Goal: Information Seeking & Learning: Learn about a topic

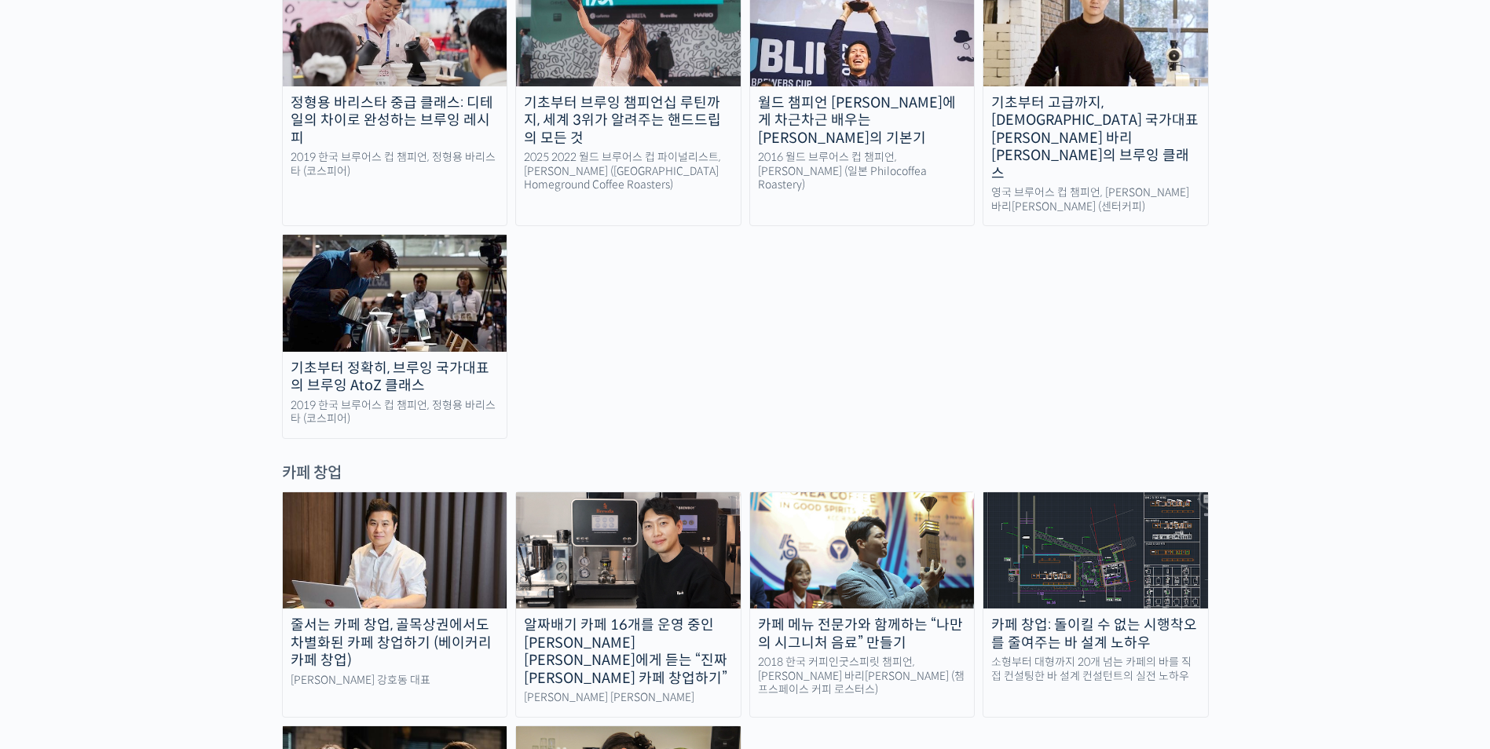
scroll to position [2906, 0]
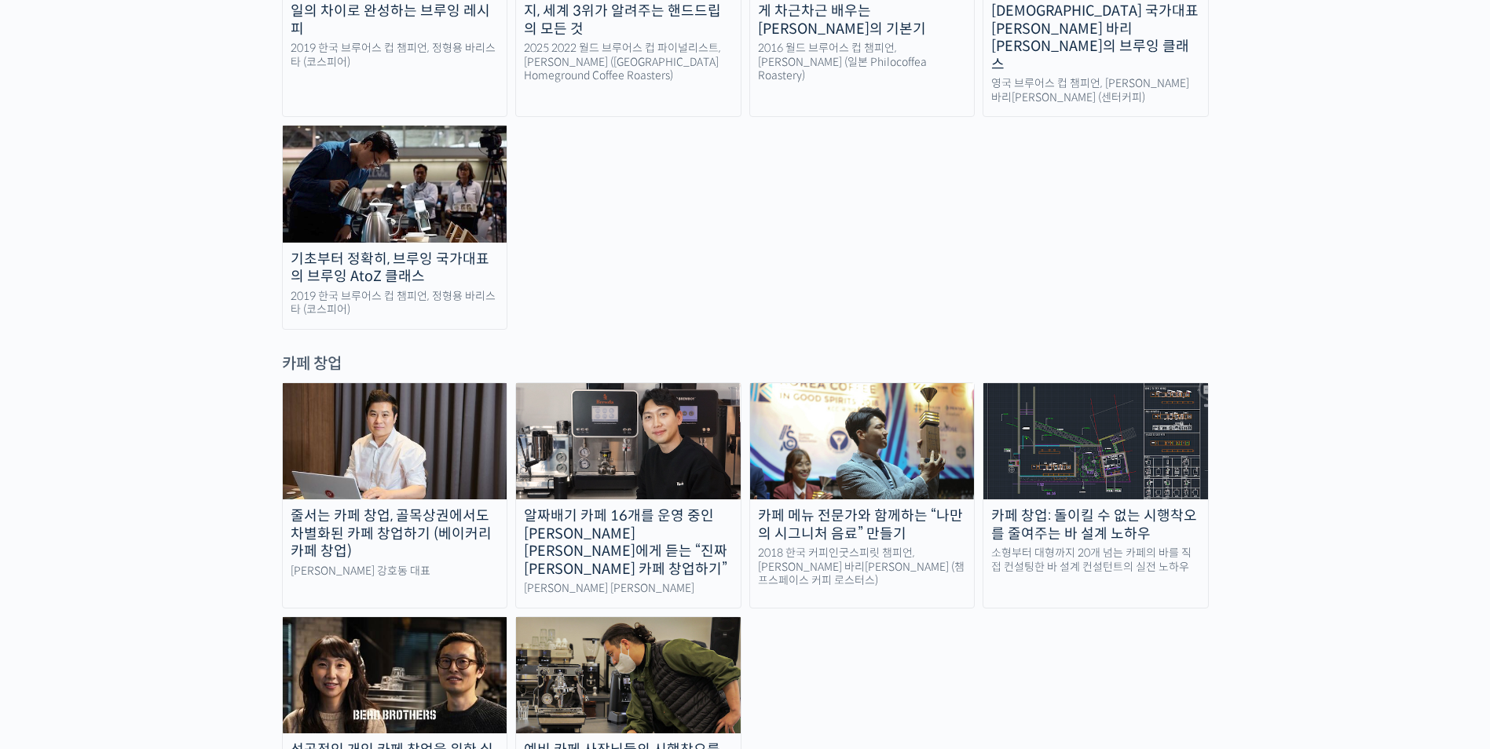
click at [1111, 507] on div "카페 창업: 돌이킬 수 없는 시행착오를 줄여주는 바 설계 노하우" at bounding box center [1095, 524] width 225 height 35
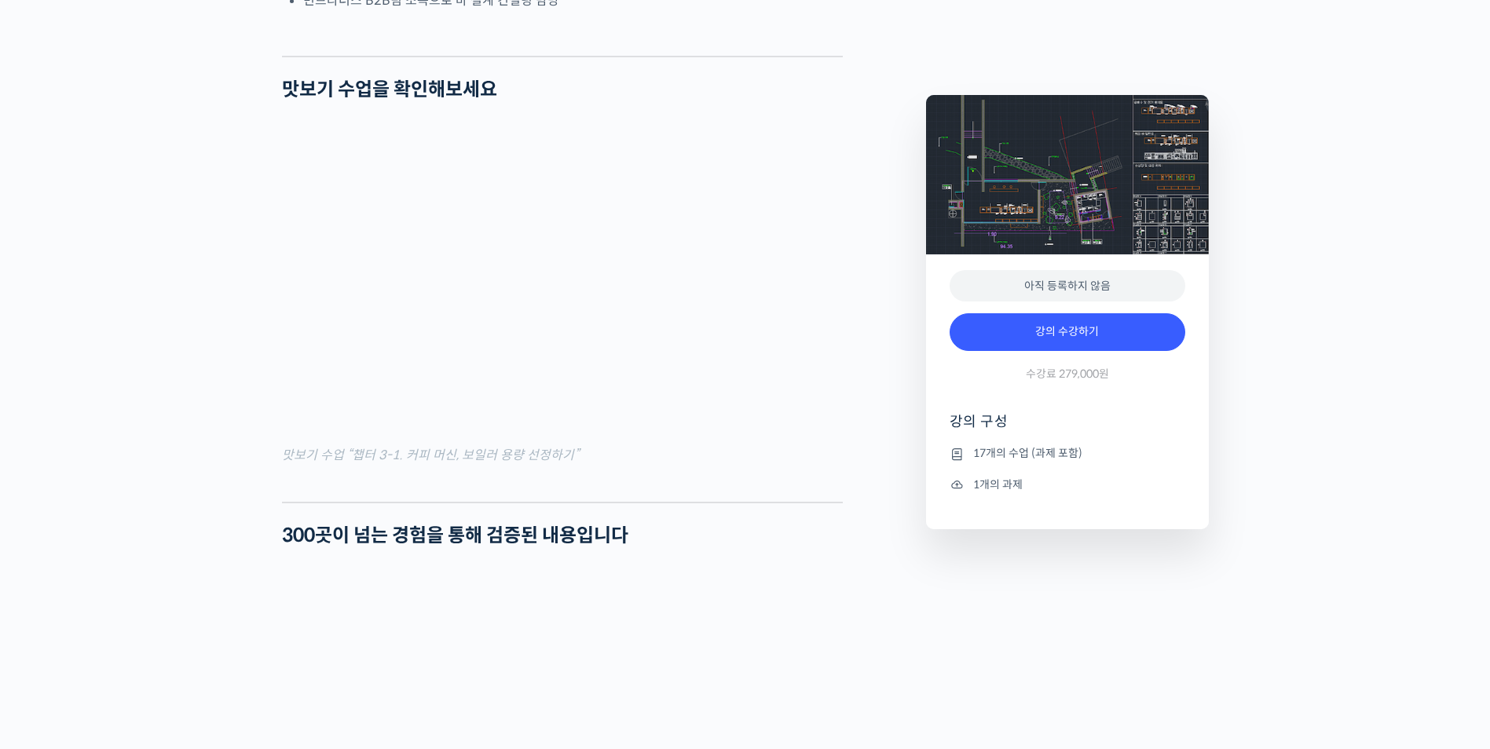
scroll to position [1492, 0]
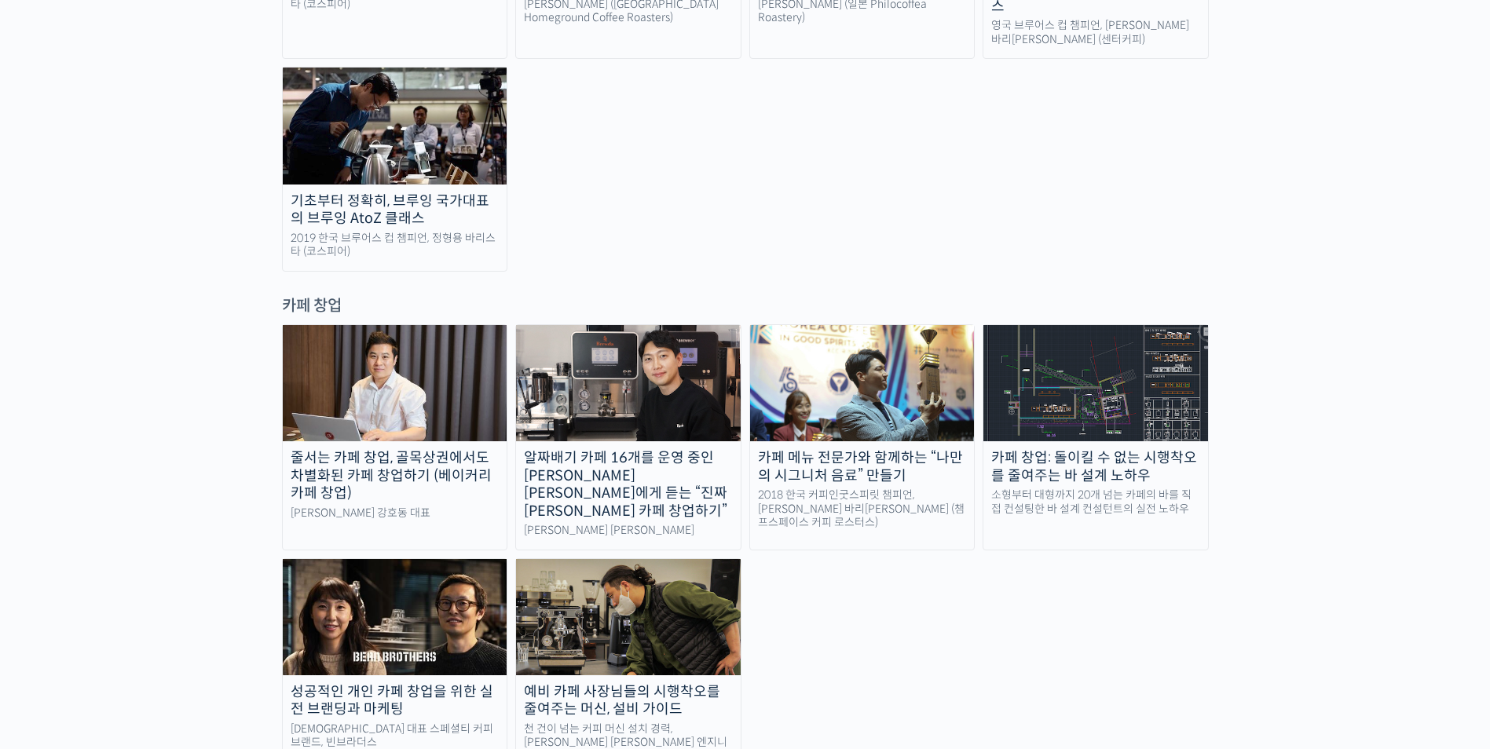
scroll to position [3063, 0]
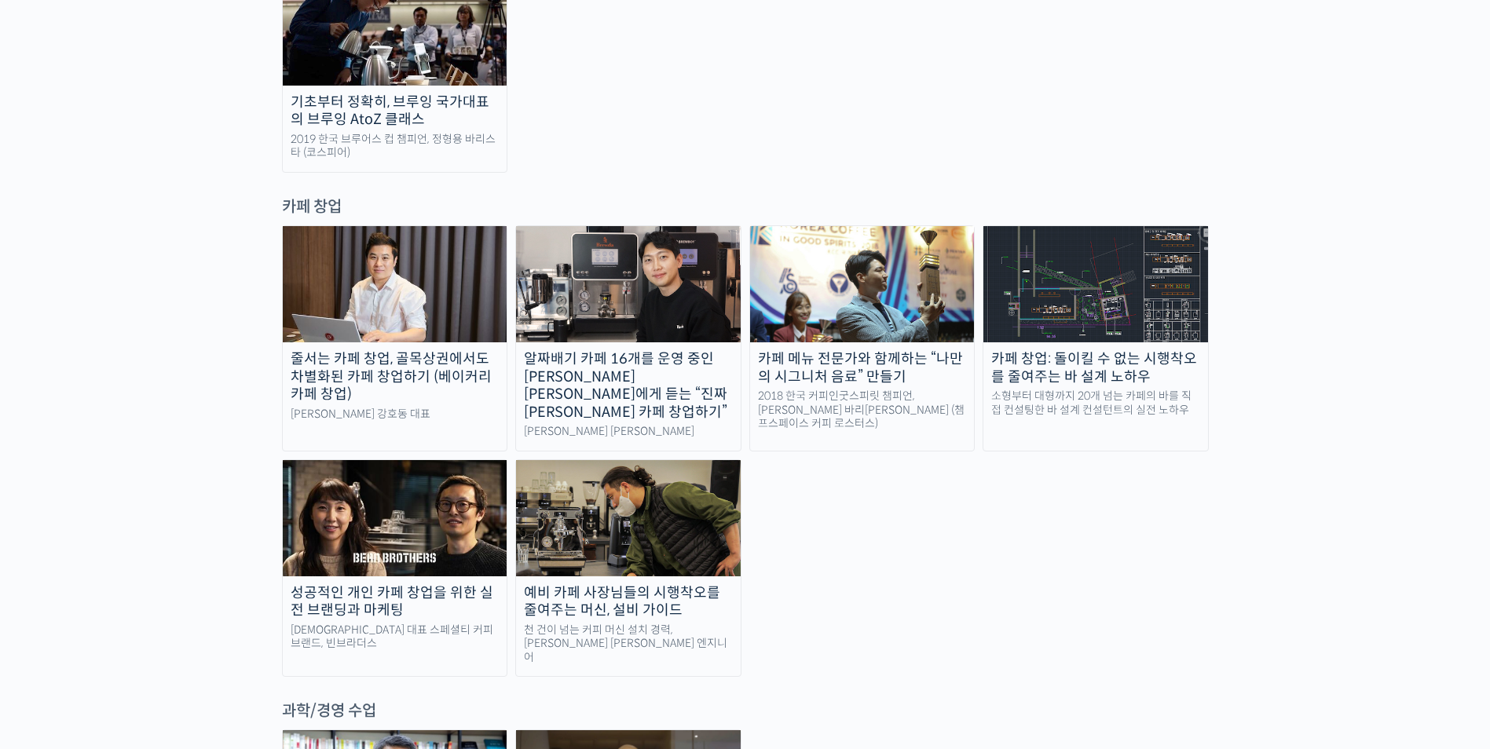
click at [1089, 350] on div "카페 창업: 돌이킬 수 없는 시행착오를 줄여주는 바 설계 노하우" at bounding box center [1095, 367] width 225 height 35
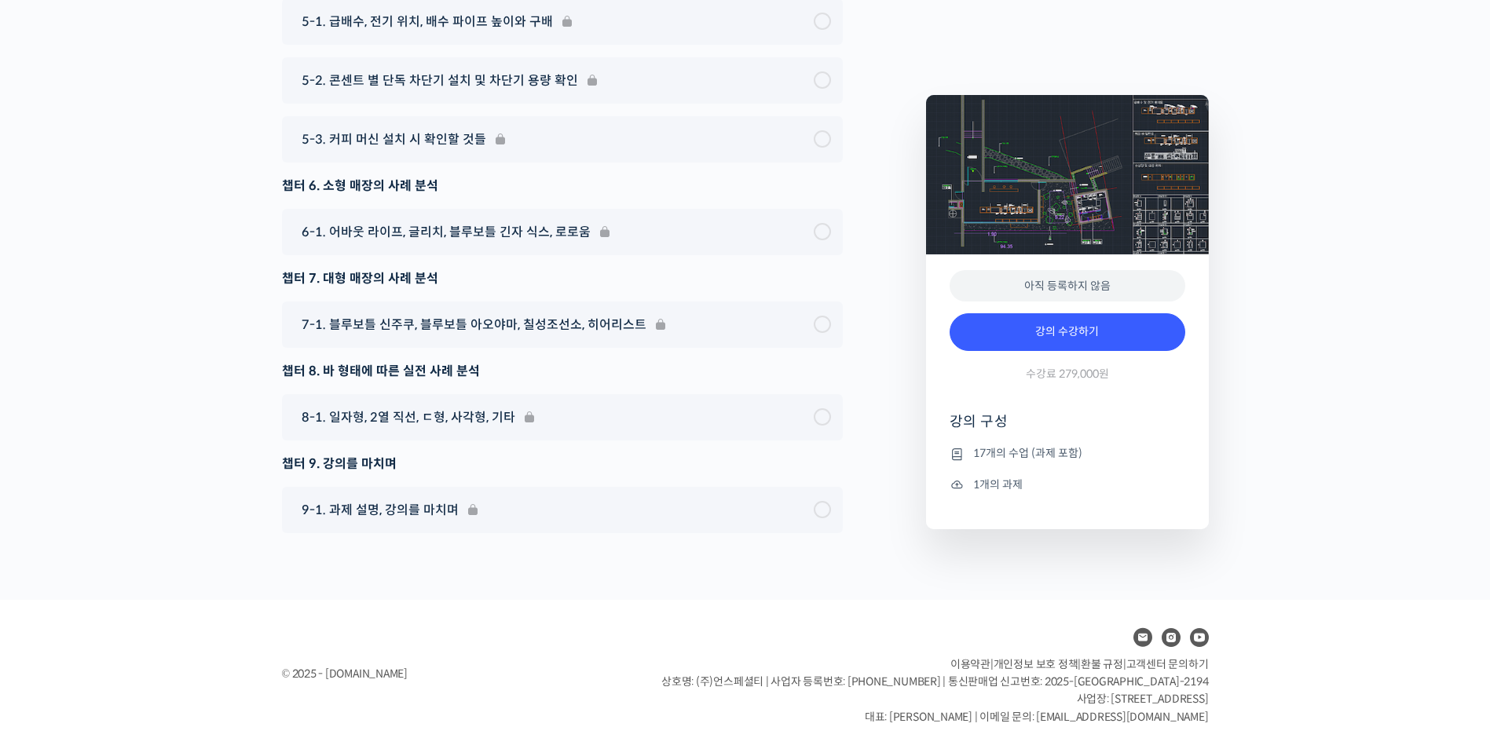
scroll to position [6714, 0]
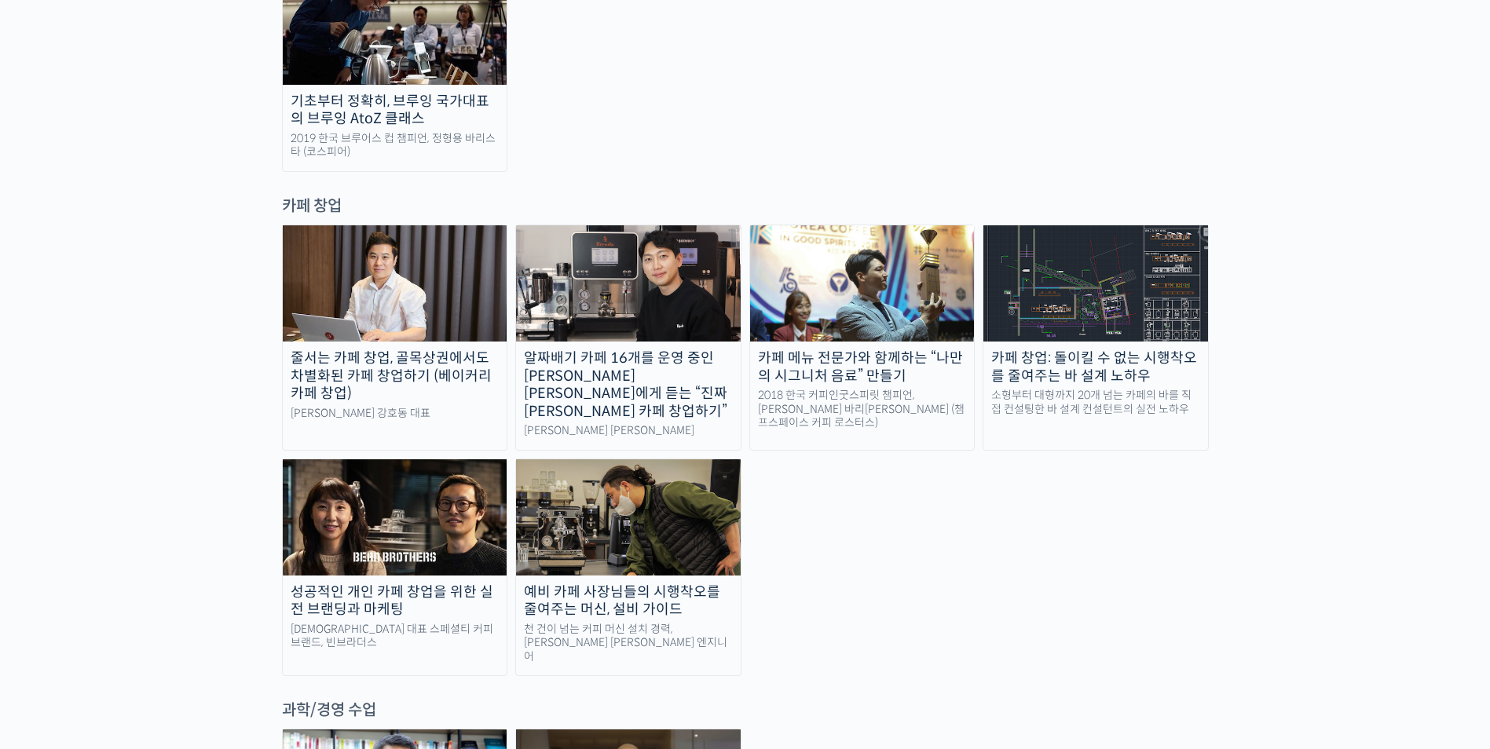
click at [635, 459] on img at bounding box center [628, 517] width 225 height 116
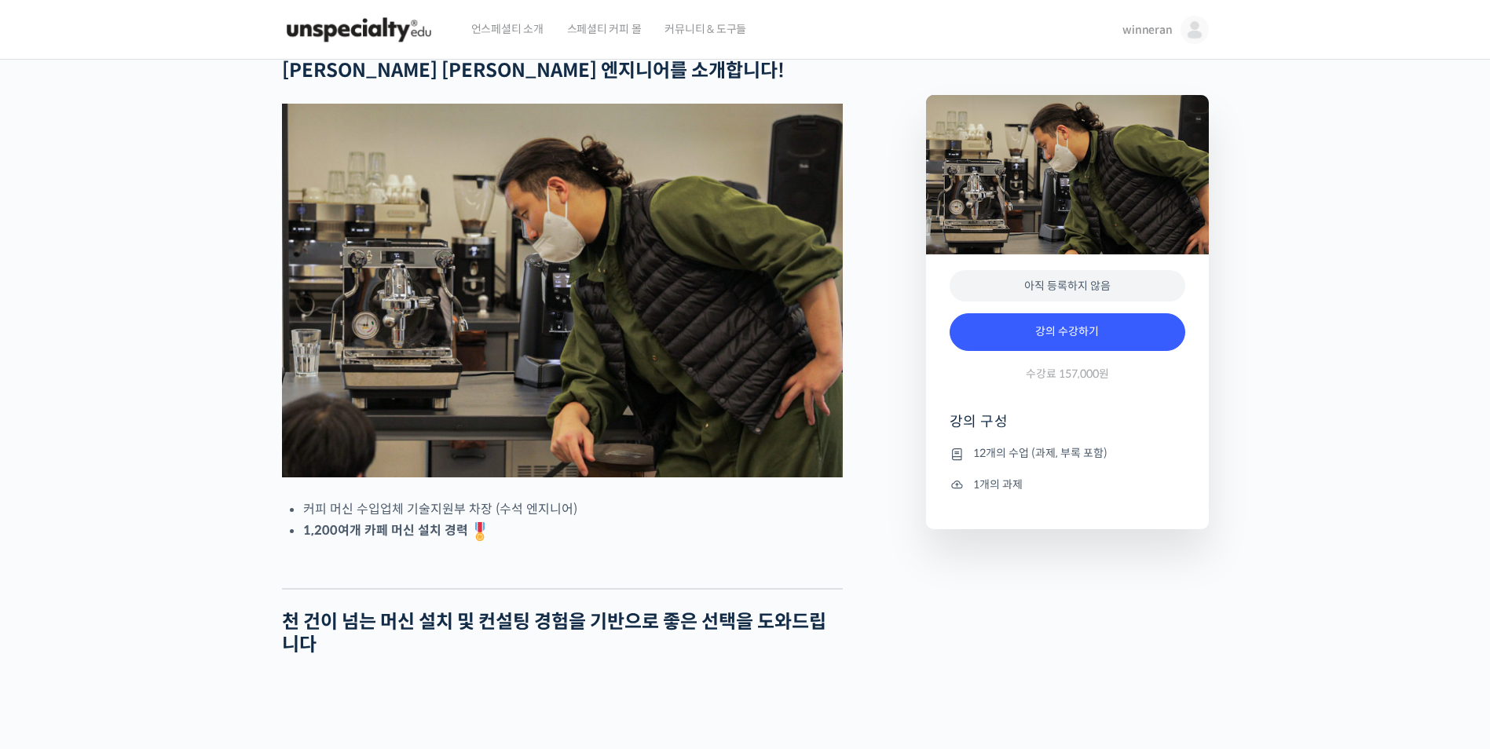
click at [380, 20] on img at bounding box center [359, 29] width 154 height 47
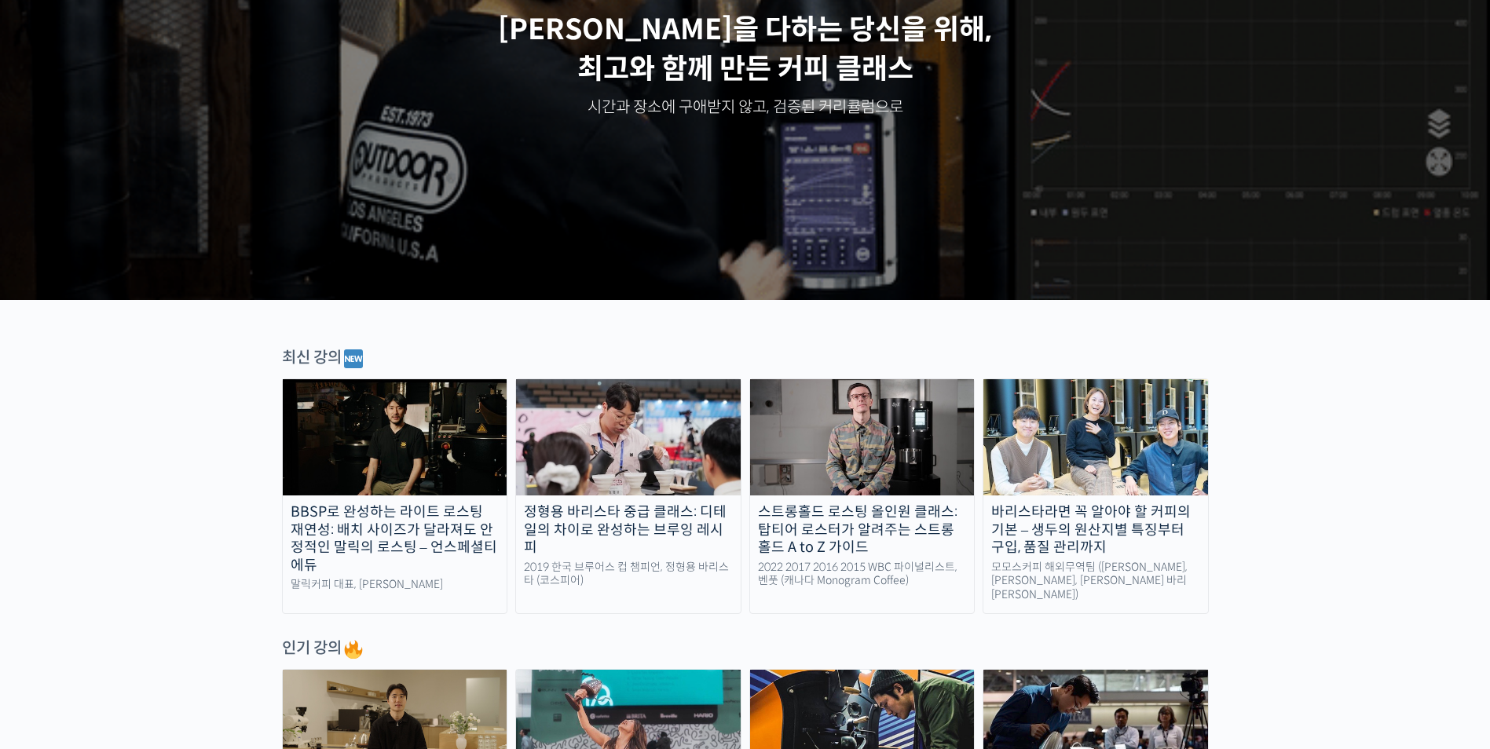
scroll to position [236, 0]
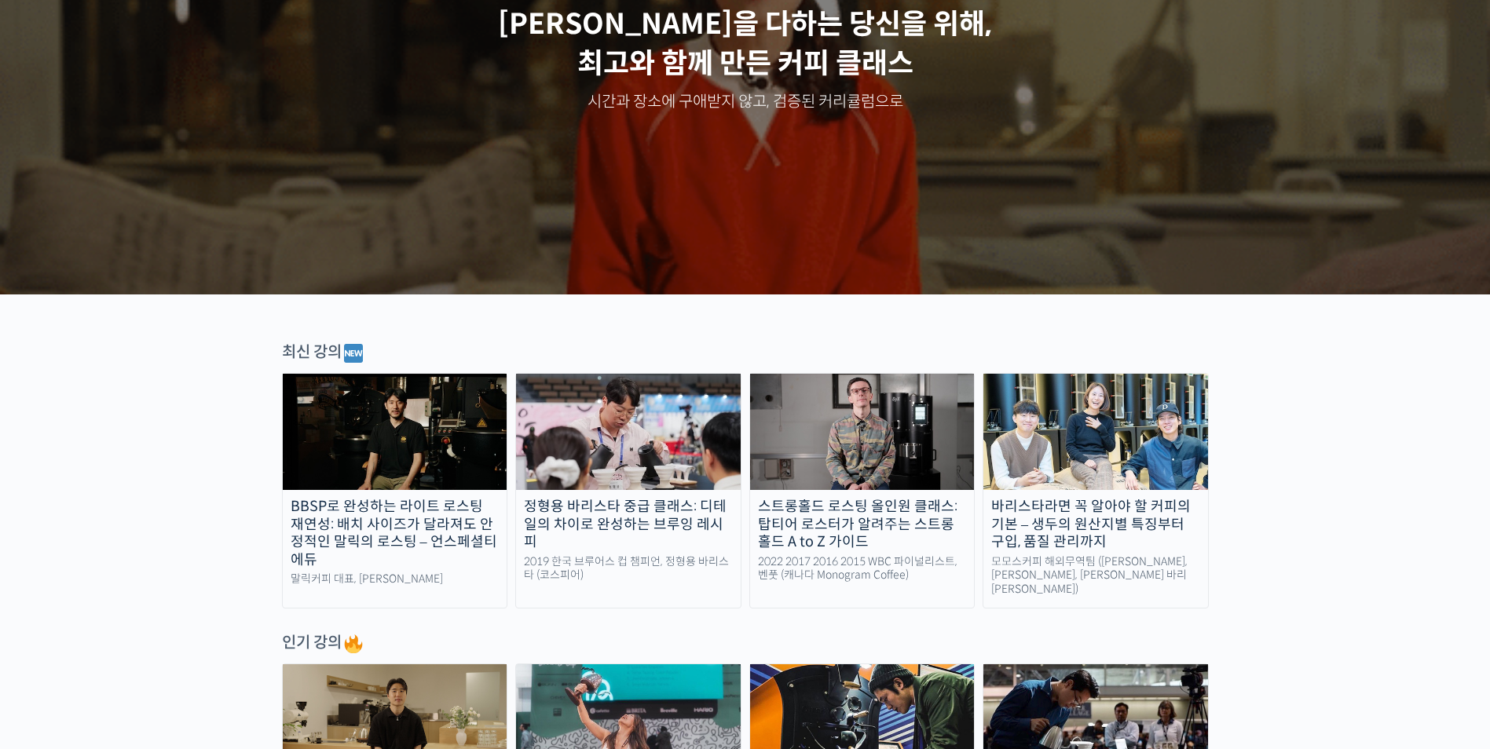
click at [854, 427] on img at bounding box center [862, 432] width 225 height 116
